Goal: Task Accomplishment & Management: Use online tool/utility

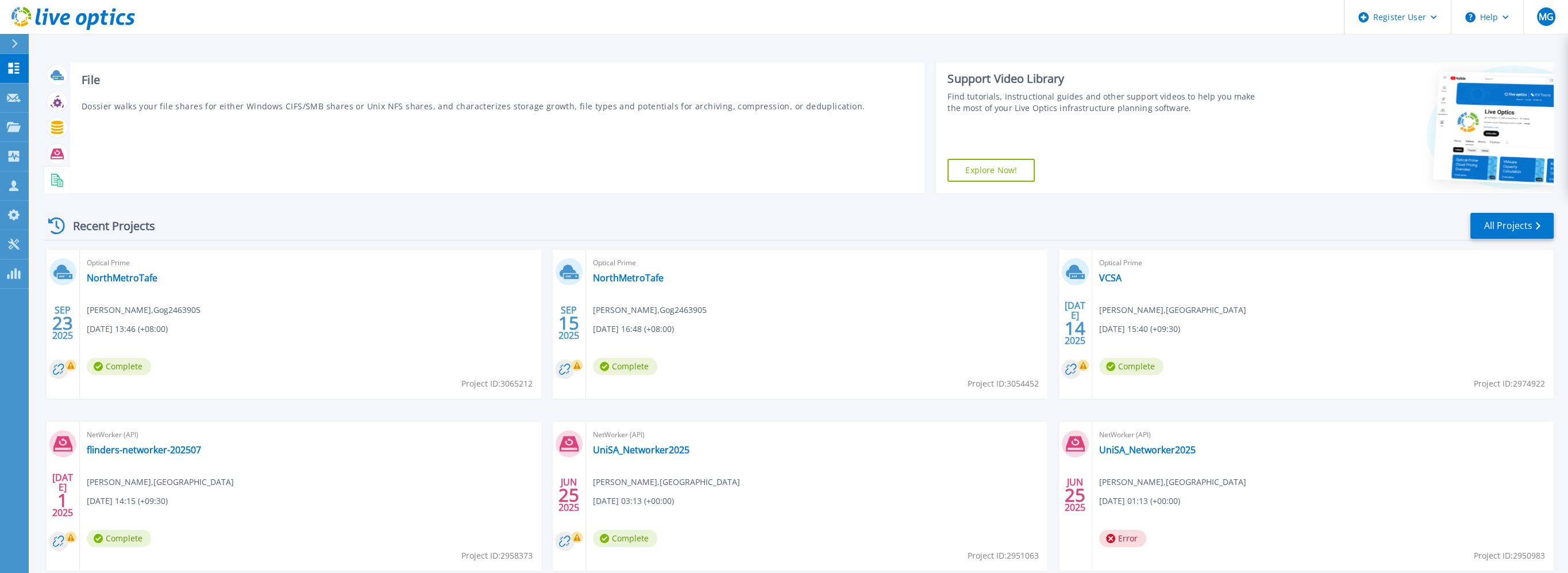
click at [60, 178] on icon at bounding box center [57, 180] width 13 height 13
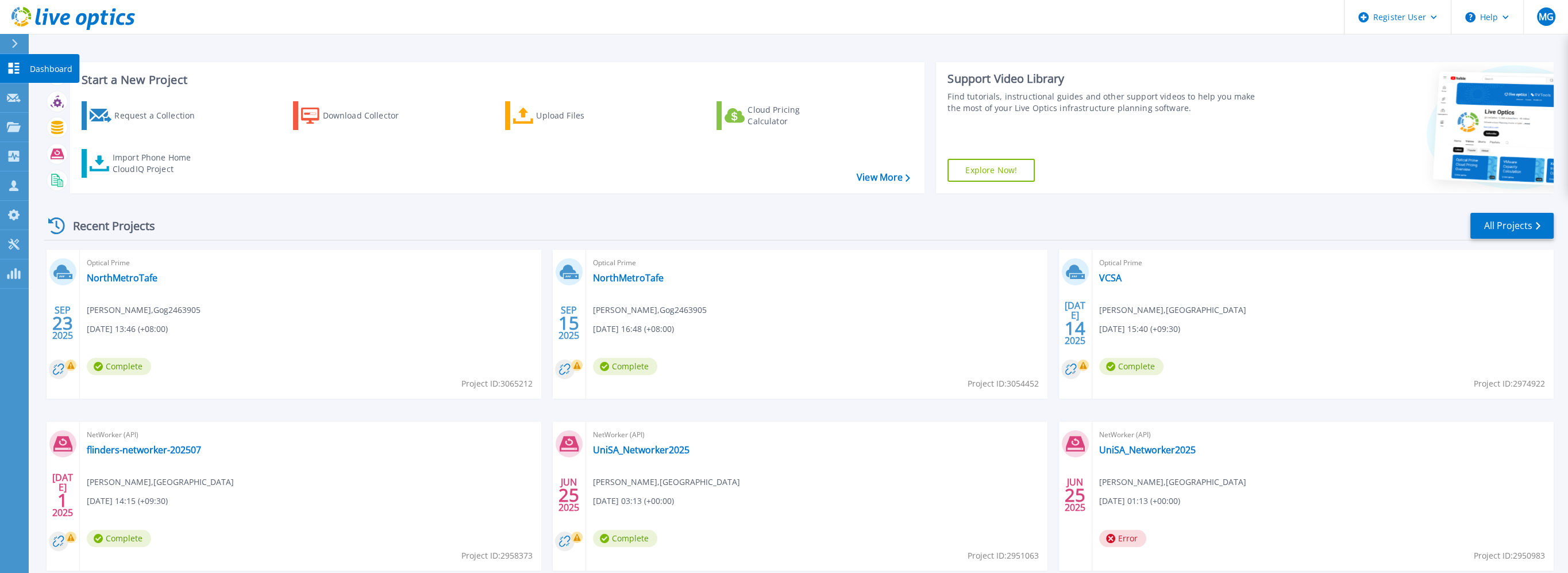
click at [39, 70] on p "Dashboard" at bounding box center [51, 69] width 42 height 30
click at [133, 161] on div "Import Phone Home CloudIQ Project" at bounding box center [158, 163] width 90 height 23
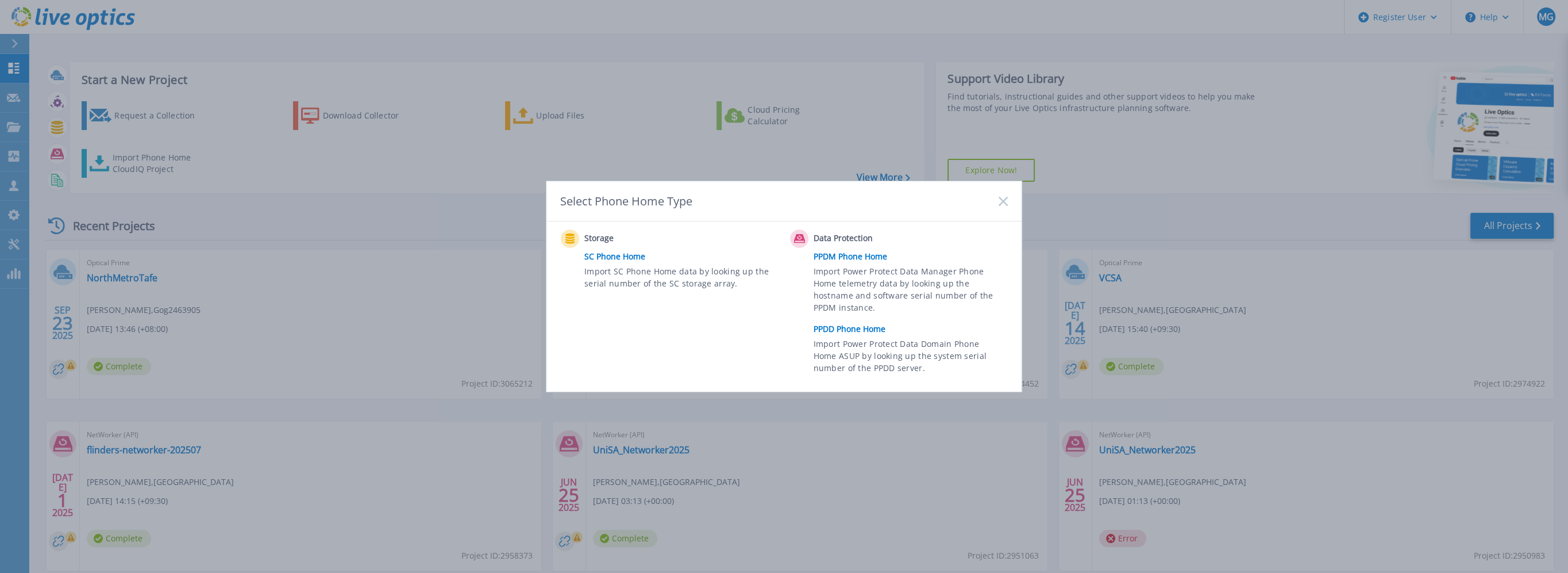
click at [855, 253] on link "PPDM Phone Home" at bounding box center [913, 256] width 200 height 17
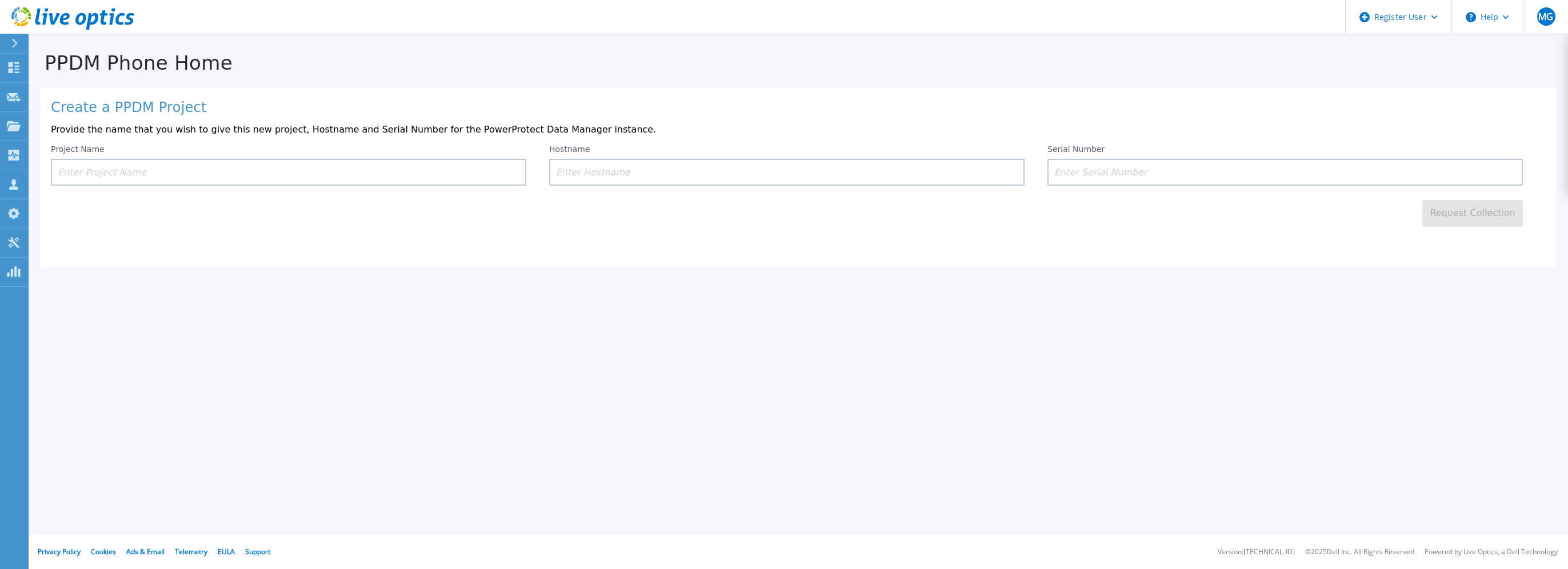
click at [647, 173] on input at bounding box center [787, 172] width 476 height 27
click at [1095, 178] on input at bounding box center [1285, 172] width 476 height 27
paste input "ELMPPD0423N4XV"
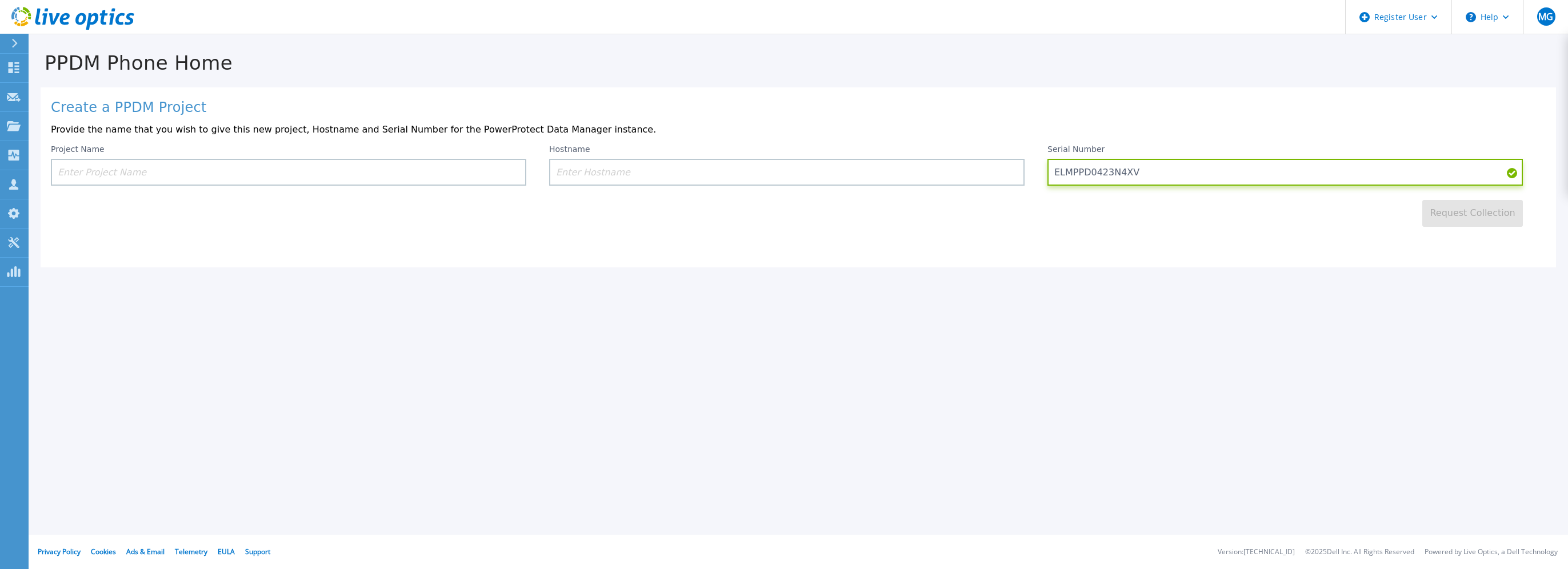
type input "ELMPPD0423N4XV"
click at [758, 171] on input at bounding box center [787, 172] width 476 height 27
click at [1098, 177] on input "ELMPPD0423N4XV" at bounding box center [1285, 172] width 476 height 27
click at [1098, 176] on input "ELMPPD0423N4XV" at bounding box center [1285, 172] width 476 height 27
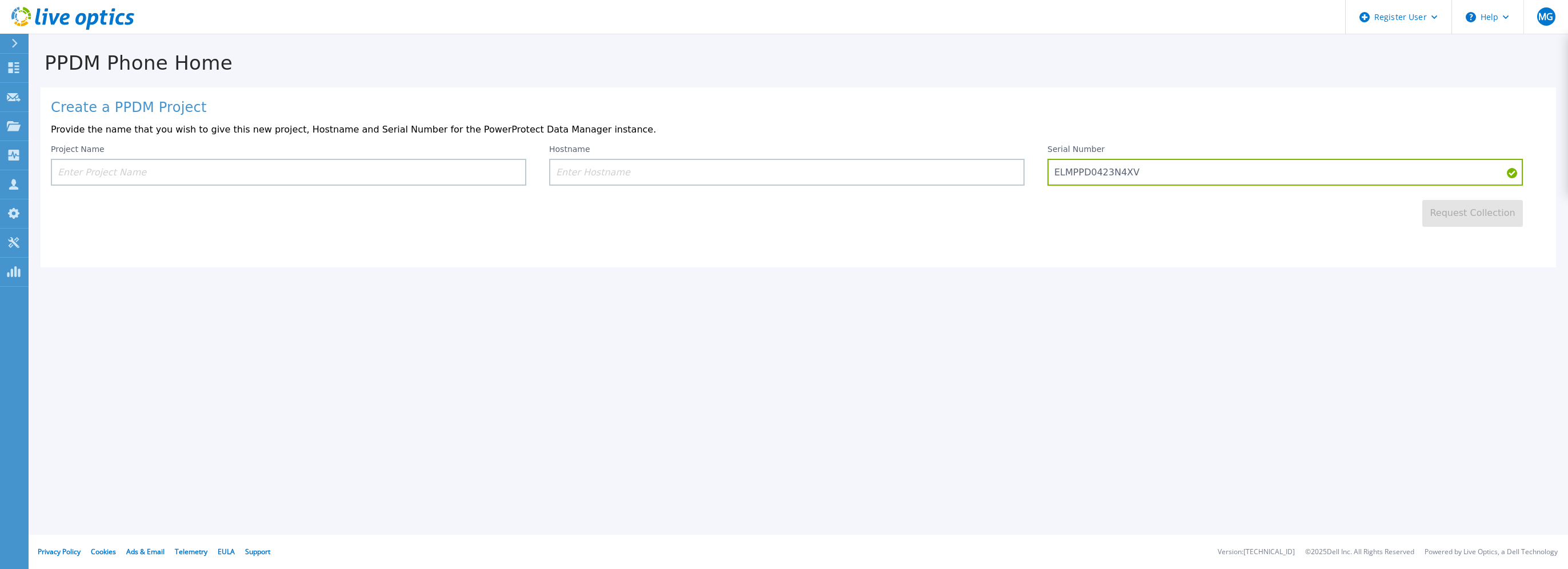
click at [707, 174] on input at bounding box center [787, 172] width 476 height 27
paste input "nccppdmba01"
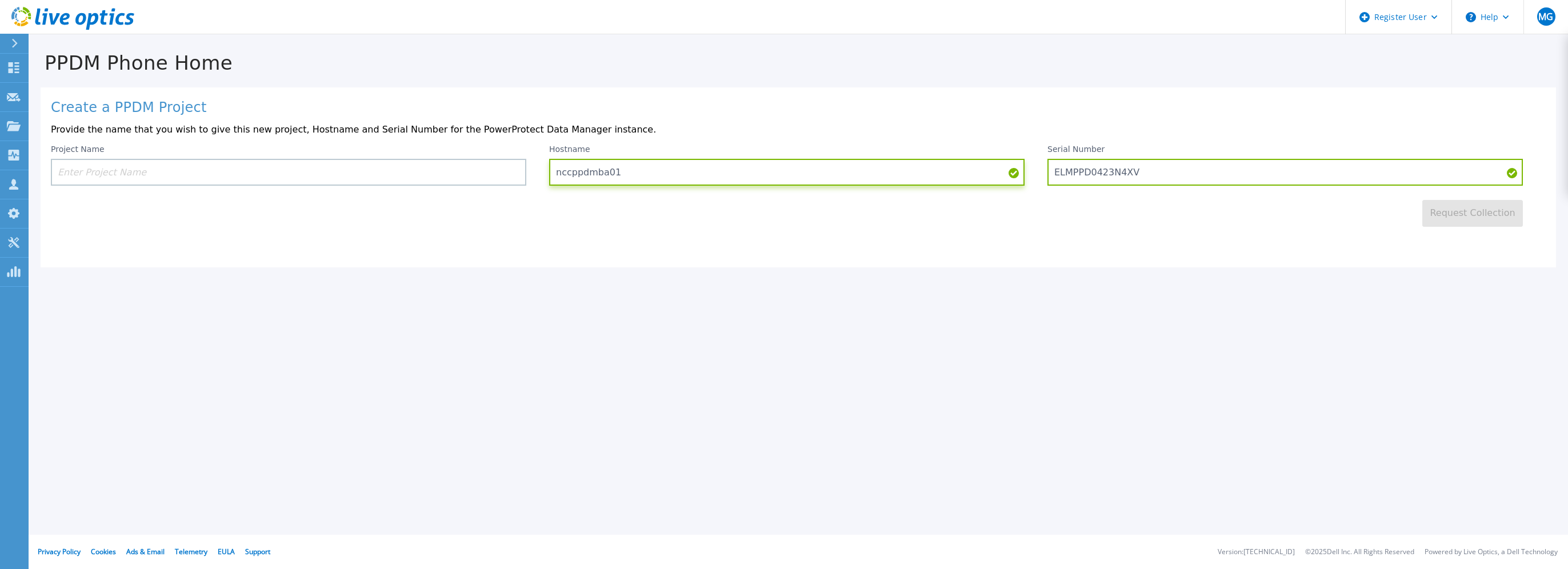
type input "nccppdmba01"
click at [444, 159] on input at bounding box center [288, 172] width 476 height 27
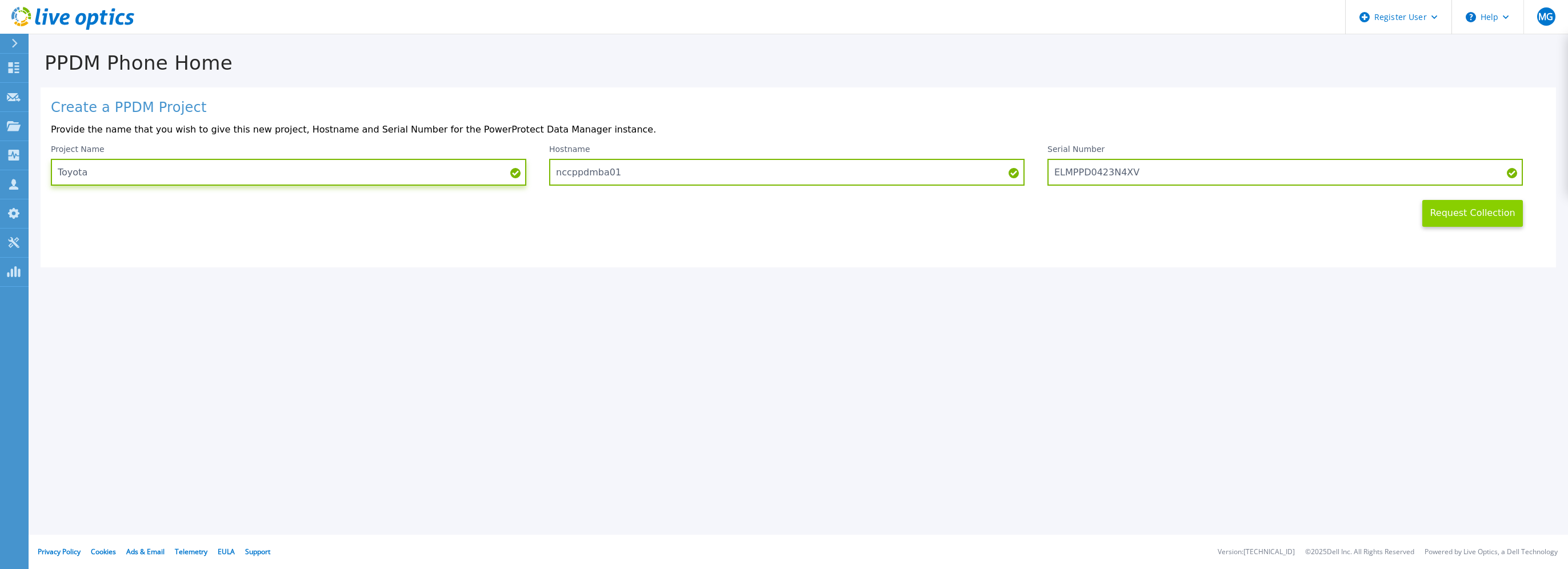
type input "Toyota"
click at [1470, 209] on button "Request Collection" at bounding box center [1472, 214] width 101 height 27
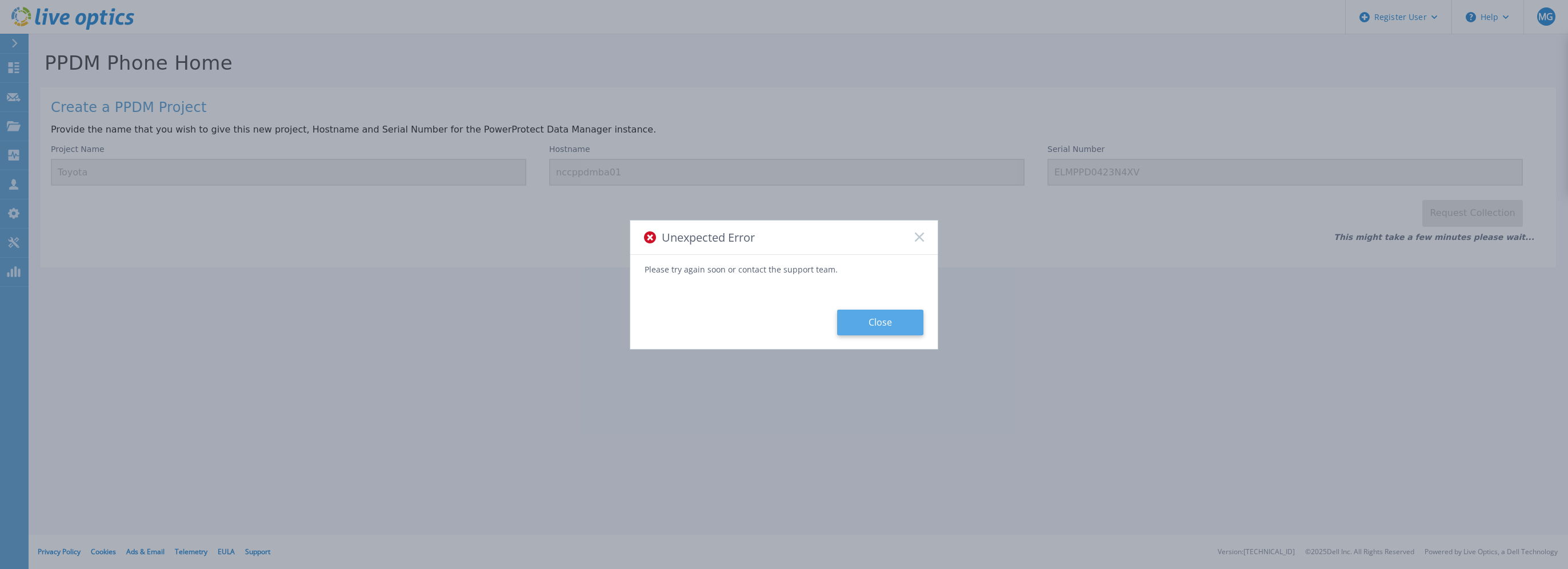
click at [898, 324] on button "Close" at bounding box center [880, 322] width 87 height 26
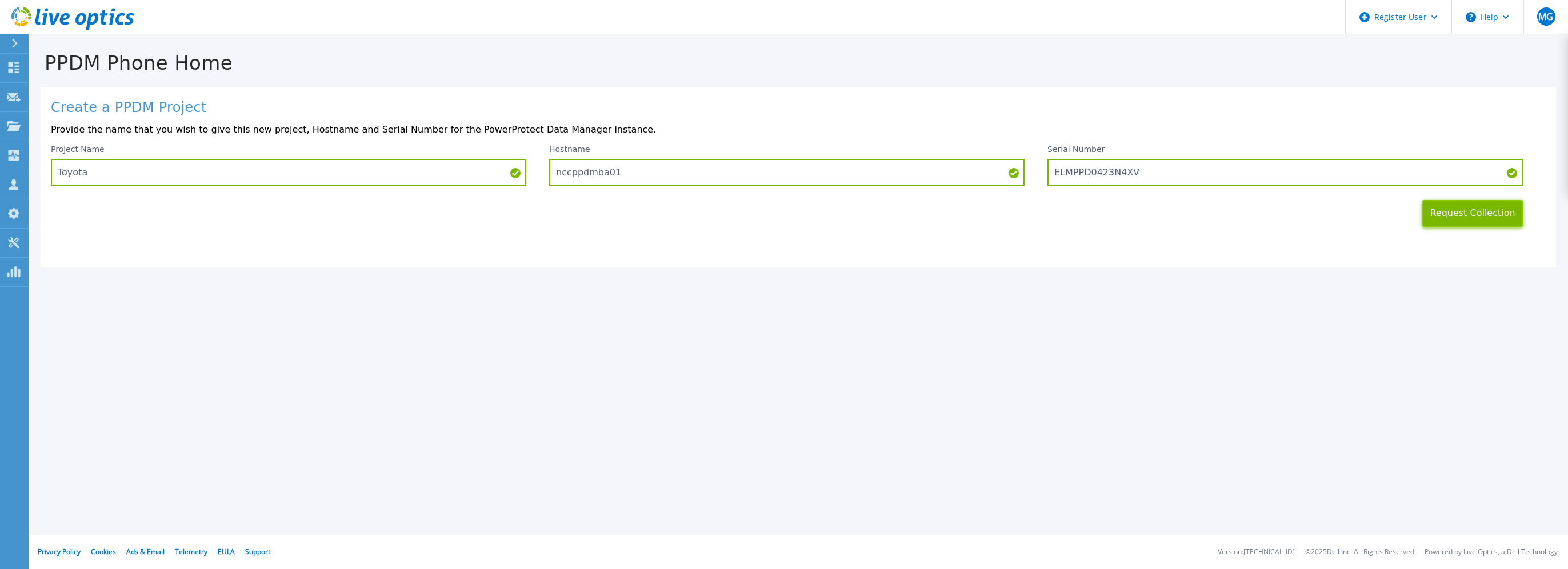
click at [1466, 217] on button "Request Collection" at bounding box center [1472, 214] width 101 height 27
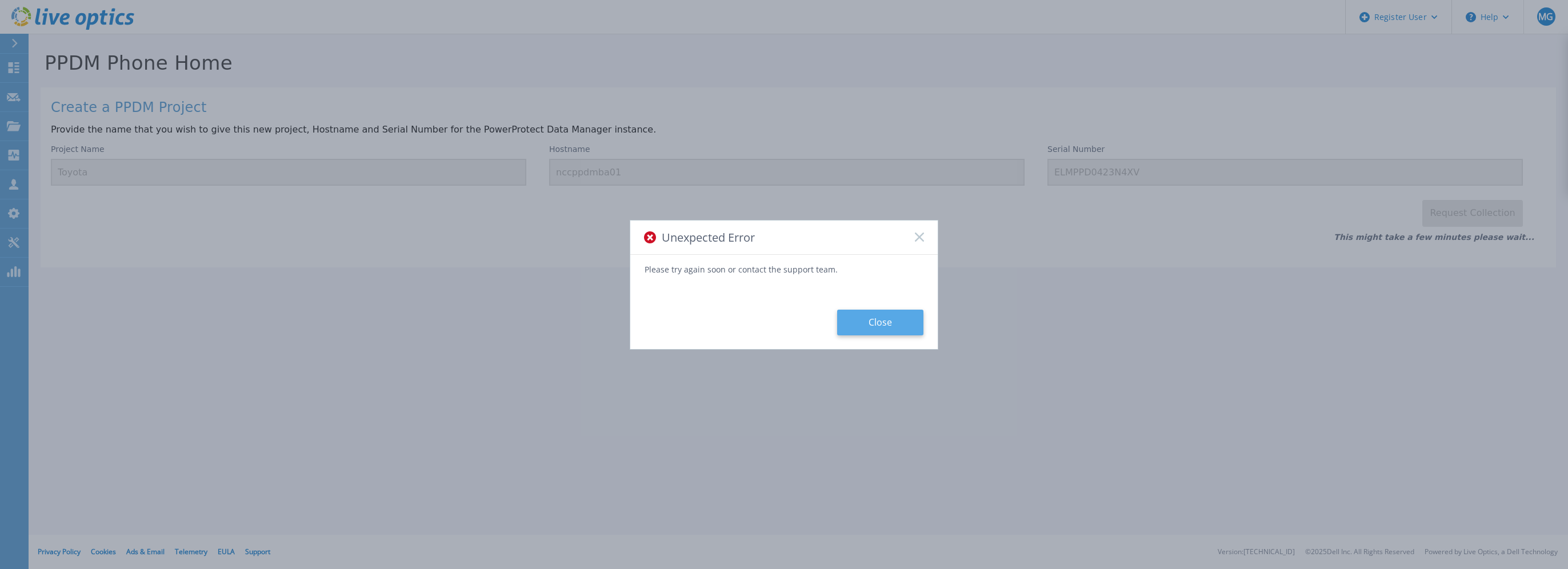
click at [910, 320] on button "Close" at bounding box center [880, 322] width 87 height 26
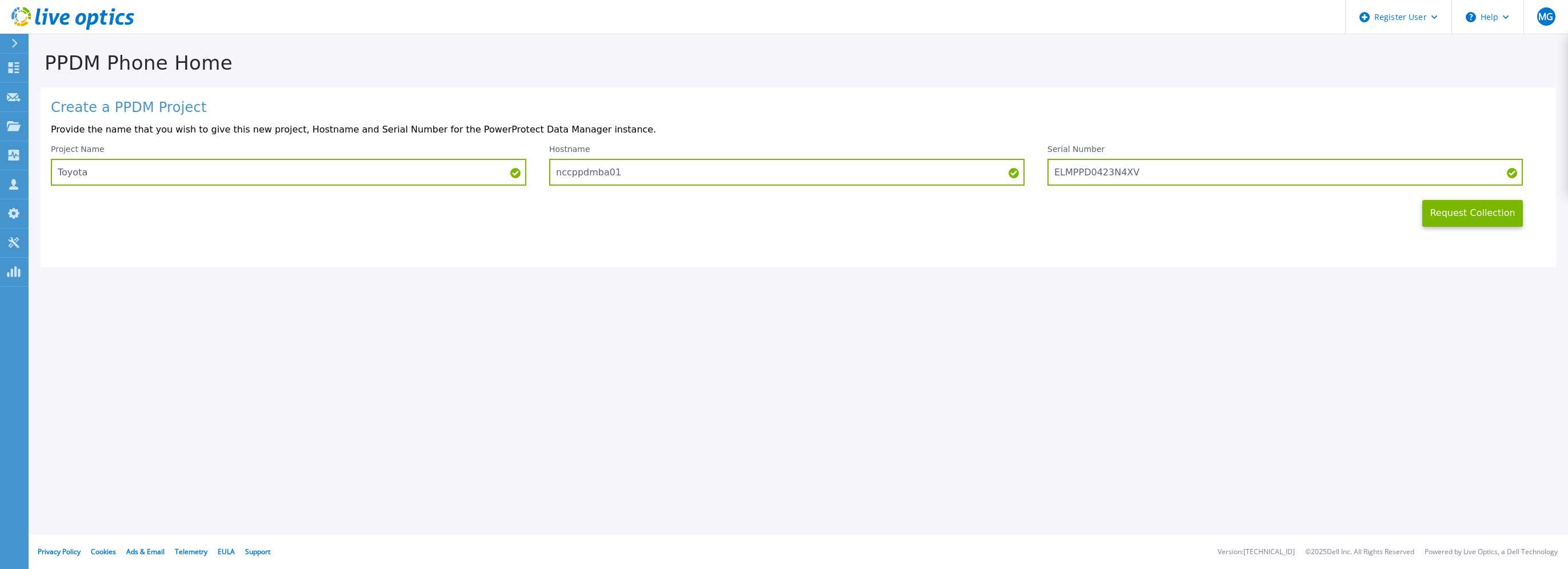
drag, startPoint x: 1019, startPoint y: 344, endPoint x: 832, endPoint y: 183, distance: 246.8
click at [1019, 344] on div "PPDM Phone Home Create a PPDM Project Provide the name that you wish to give th…" at bounding box center [784, 284] width 1568 height 569
click at [1447, 208] on button "Request Collection" at bounding box center [1472, 214] width 101 height 27
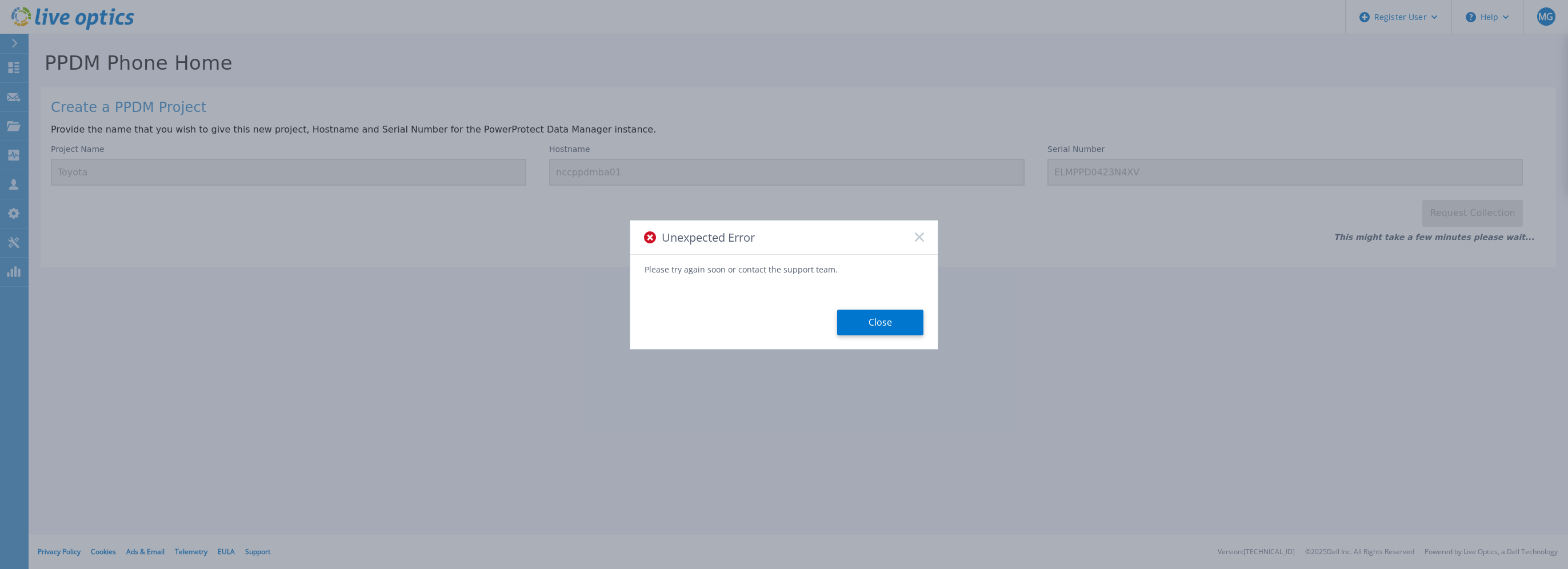
click at [913, 233] on div "Unexpected Error" at bounding box center [784, 237] width 308 height 34
drag, startPoint x: 919, startPoint y: 239, endPoint x: 910, endPoint y: 232, distance: 11.4
click at [920, 240] on icon at bounding box center [919, 237] width 9 height 9
